Goal: Download file/media

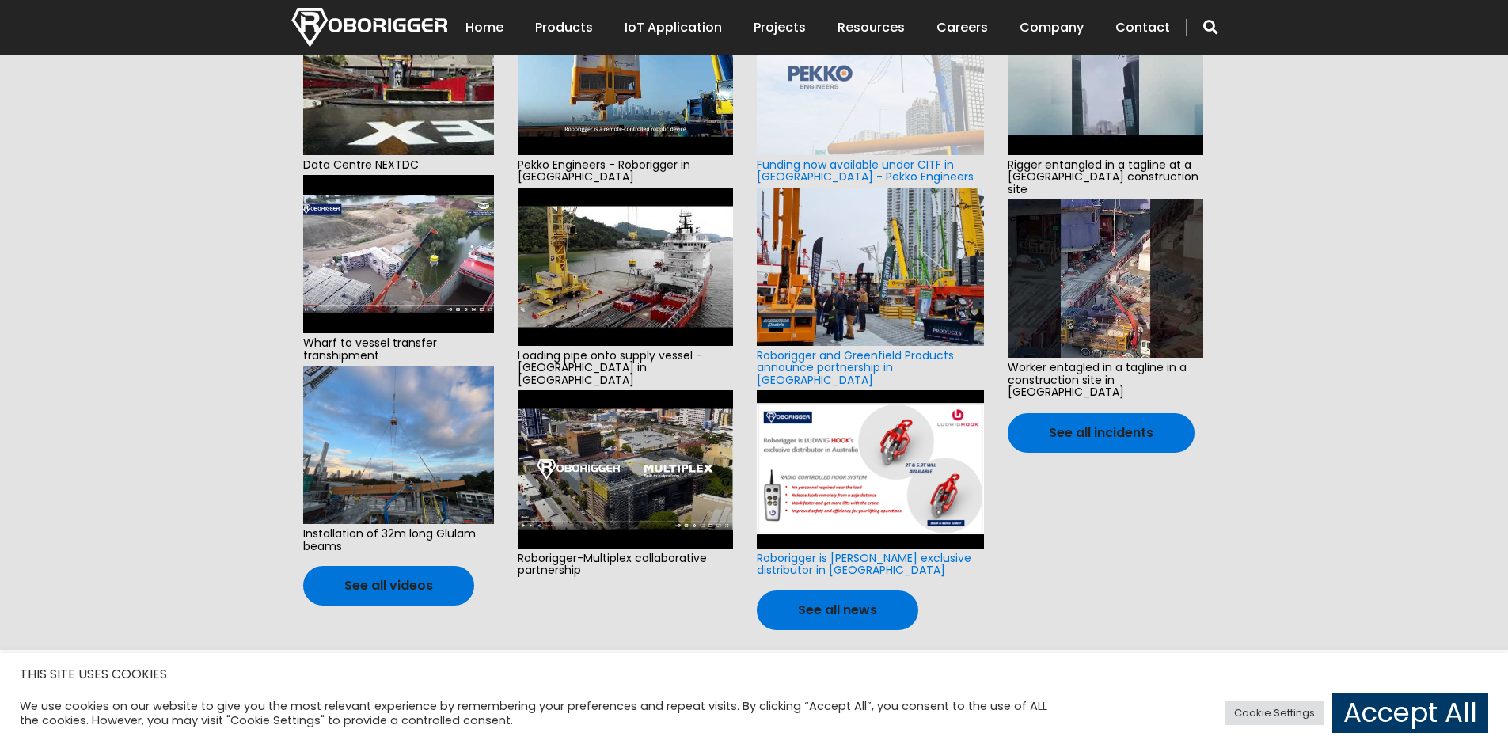
scroll to position [1108, 0]
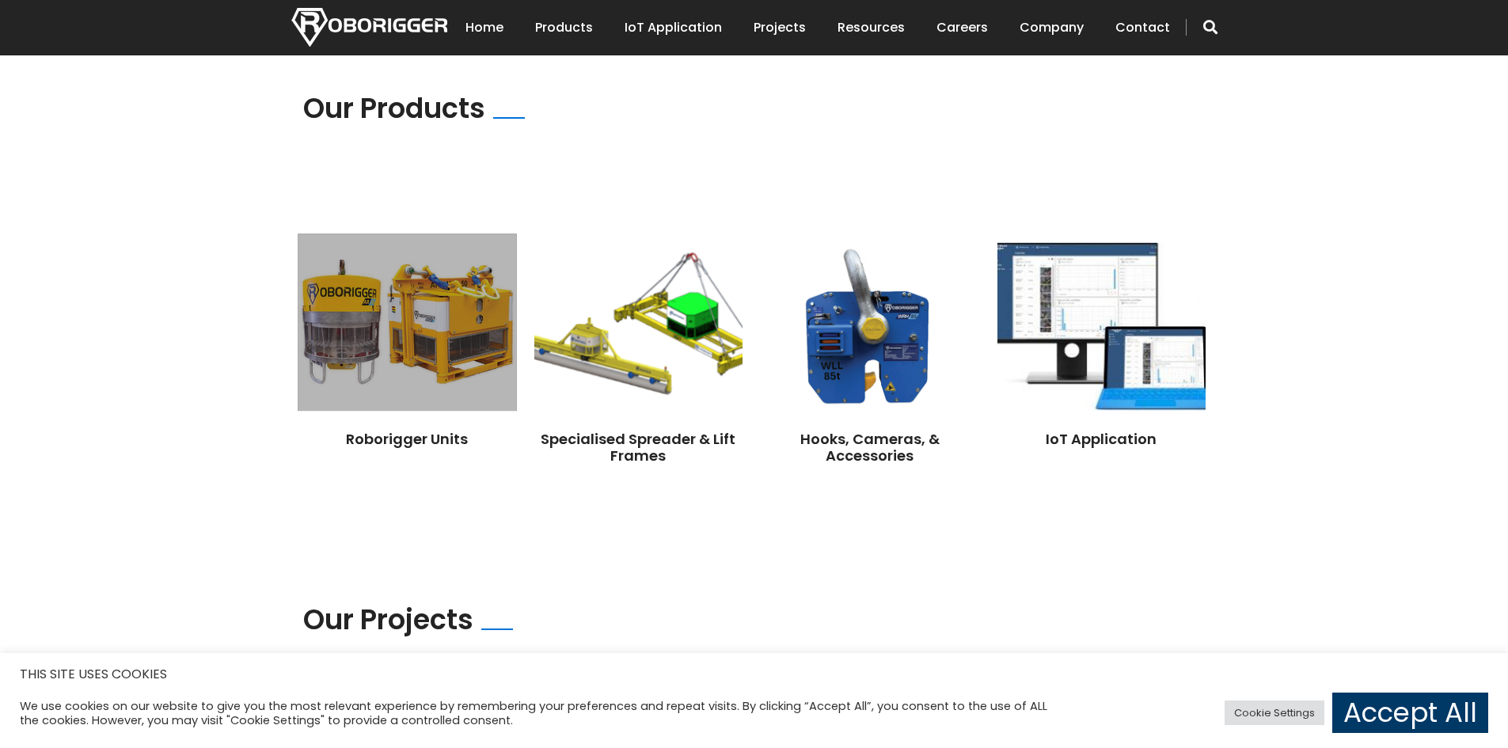
click at [442, 306] on img at bounding box center [407, 321] width 218 height 177
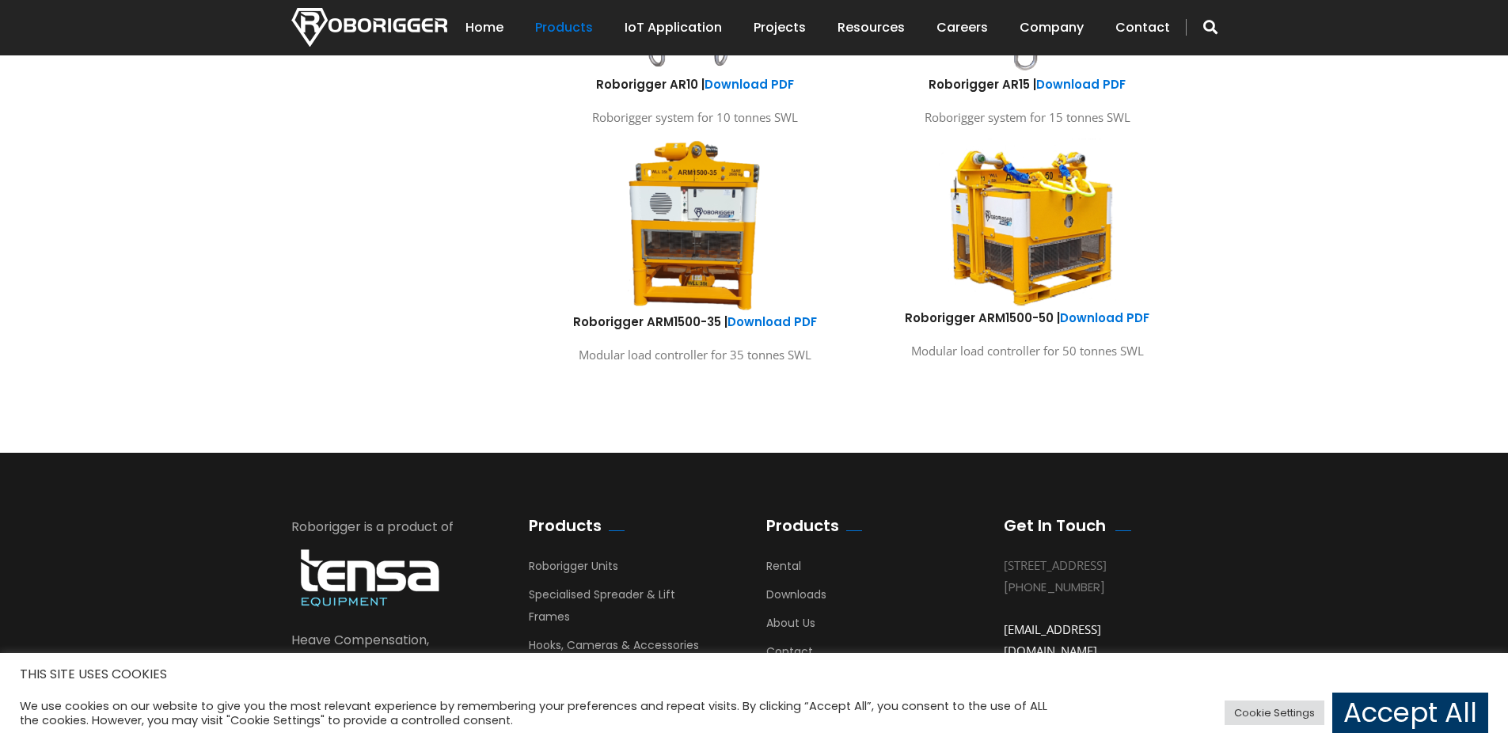
scroll to position [1029, 0]
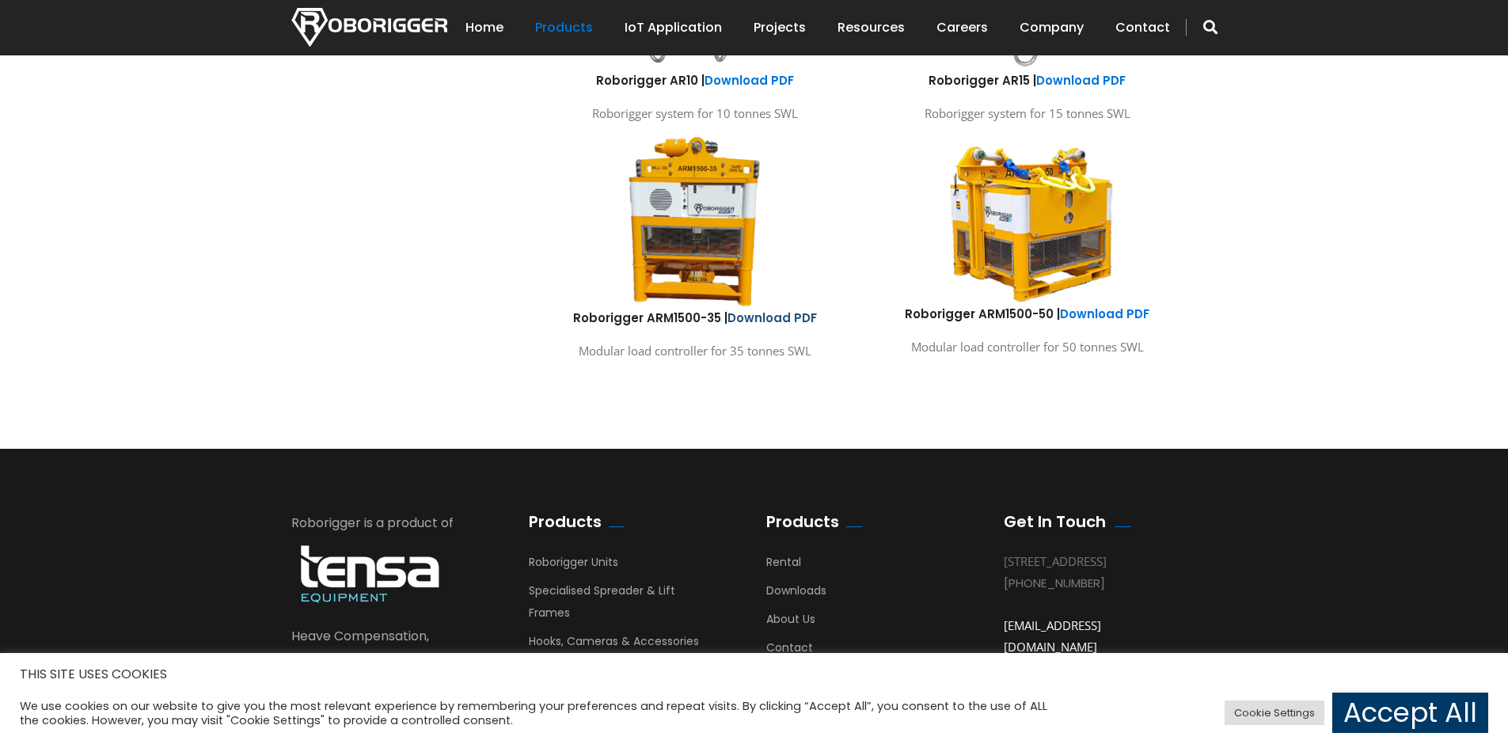
click at [795, 316] on link "Download PDF" at bounding box center [771, 317] width 89 height 17
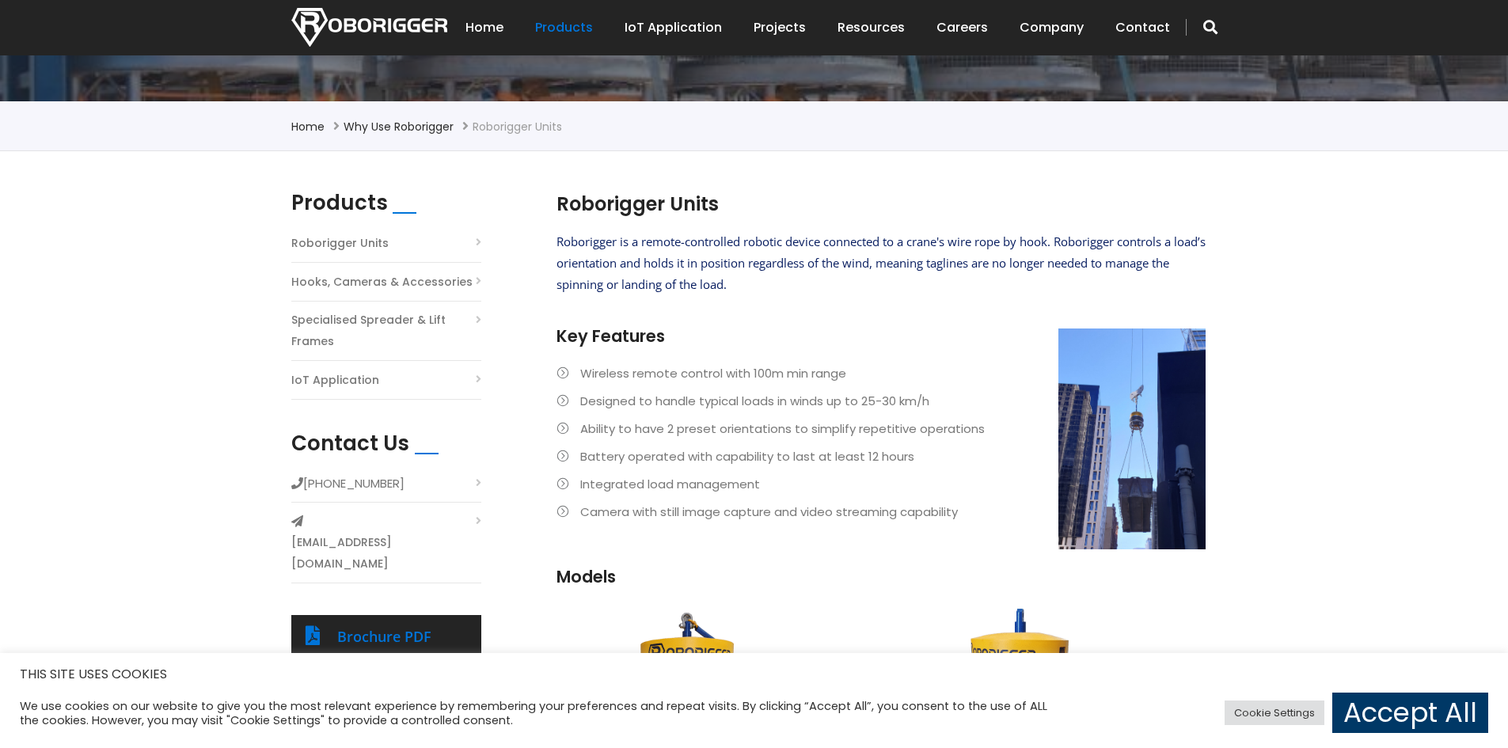
scroll to position [317, 0]
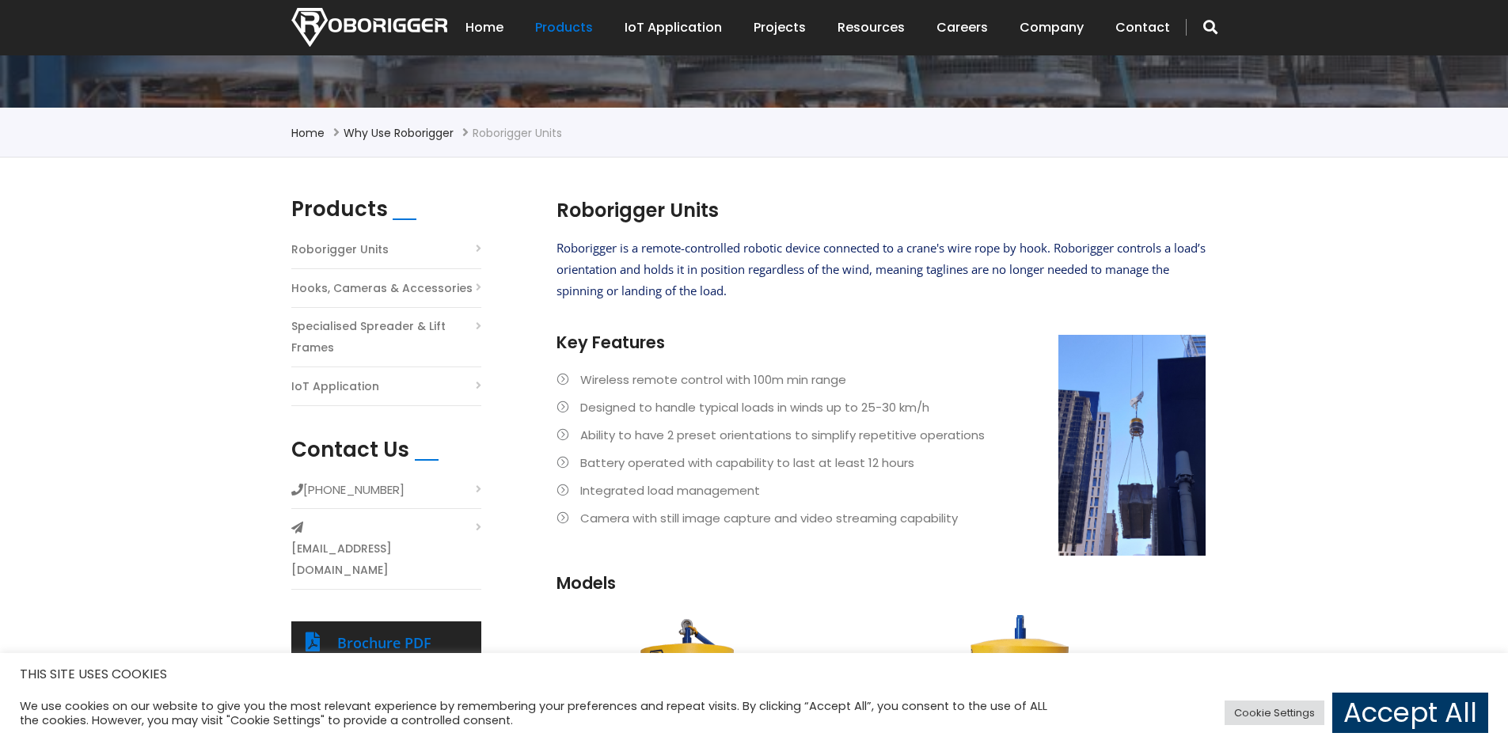
click at [341, 250] on link "Roborigger Units" at bounding box center [339, 249] width 97 height 21
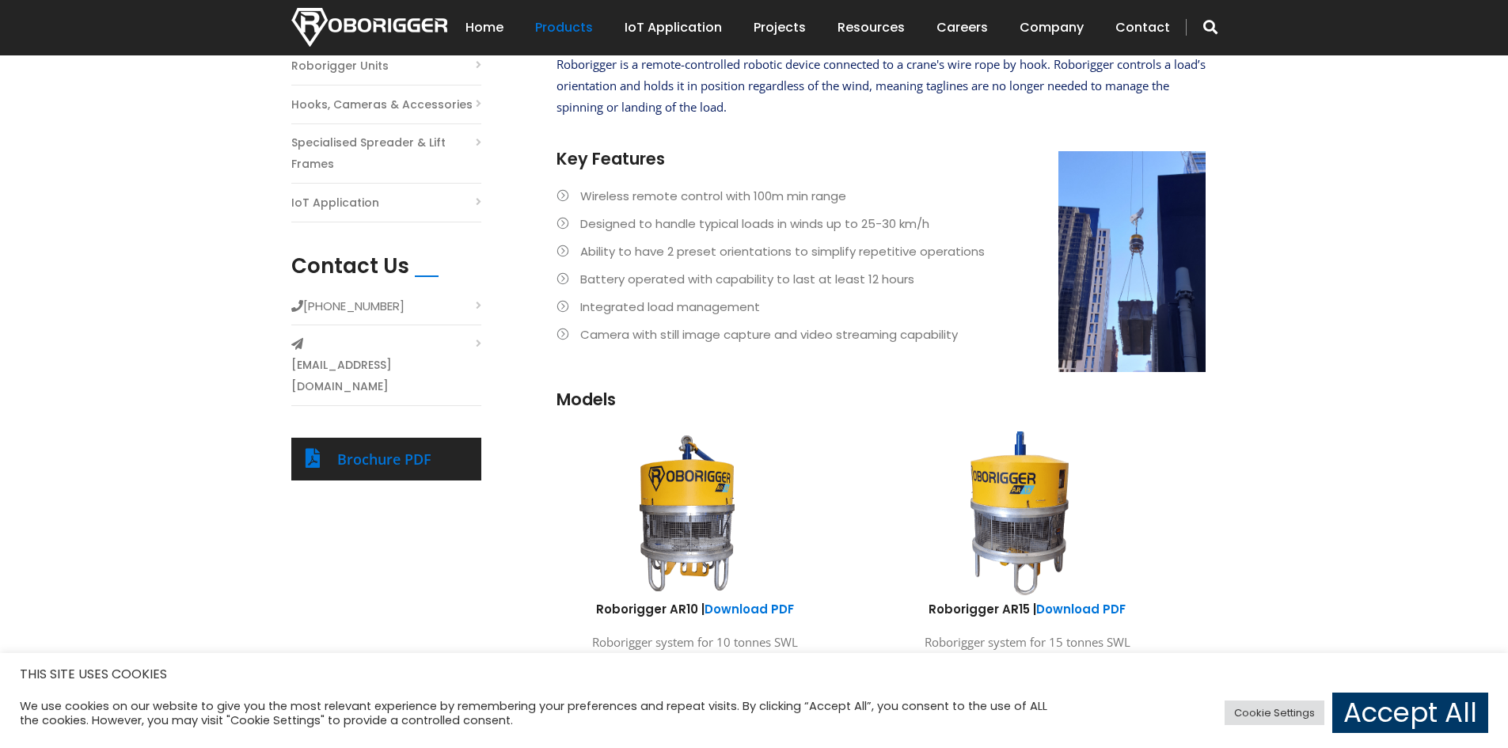
scroll to position [333, 0]
